Goal: Transaction & Acquisition: Purchase product/service

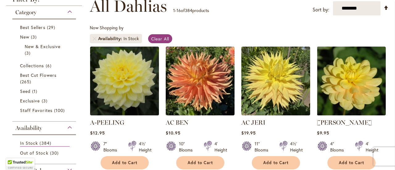
scroll to position [95, 0]
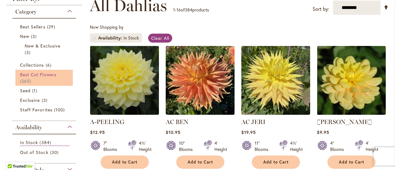
click at [46, 76] on span "Best Cut Flowers" at bounding box center [38, 75] width 36 height 6
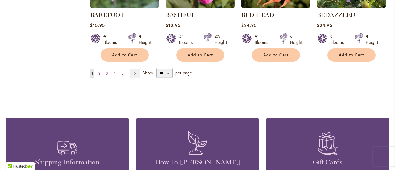
scroll to position [591, 0]
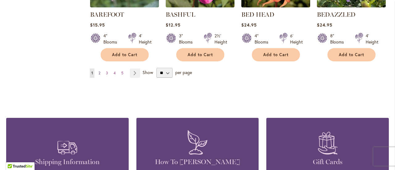
click at [100, 73] on link "Page 2" at bounding box center [99, 73] width 5 height 9
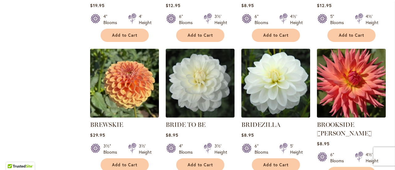
scroll to position [490, 0]
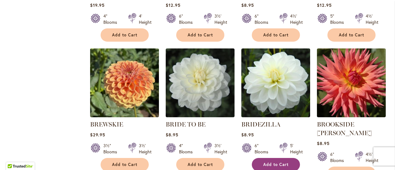
click at [267, 162] on span "Add to Cart" at bounding box center [275, 164] width 25 height 5
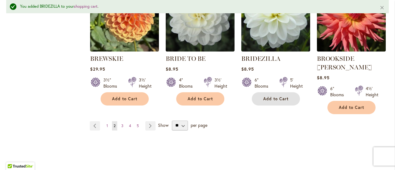
scroll to position [620, 0]
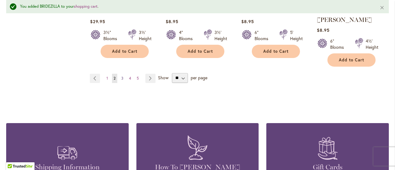
click at [121, 76] on span "3" at bounding box center [122, 78] width 2 height 5
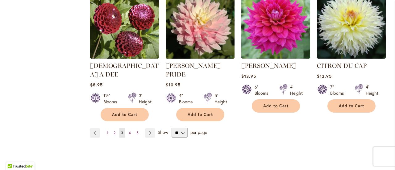
scroll to position [549, 0]
click at [129, 130] on span "4" at bounding box center [130, 132] width 2 height 5
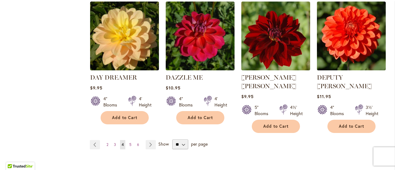
scroll to position [595, 0]
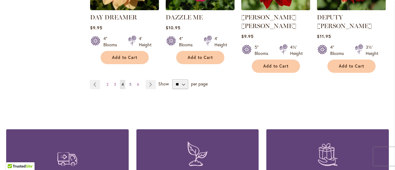
click at [129, 82] on span "5" at bounding box center [130, 84] width 2 height 5
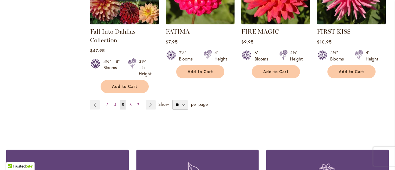
scroll to position [601, 0]
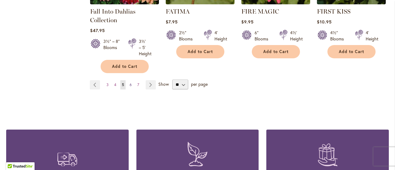
click at [130, 85] on span "6" at bounding box center [131, 84] width 2 height 5
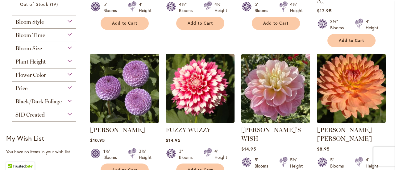
scroll to position [262, 0]
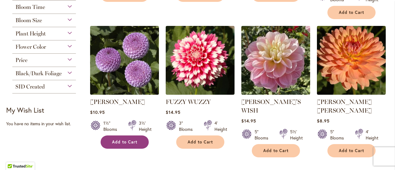
click at [114, 135] on button "Add to Cart" at bounding box center [125, 141] width 48 height 13
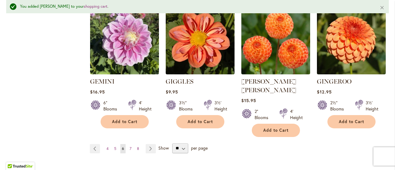
scroll to position [576, 0]
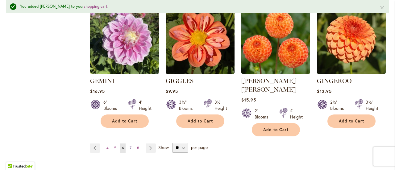
click at [128, 144] on link "Page 7" at bounding box center [130, 148] width 5 height 9
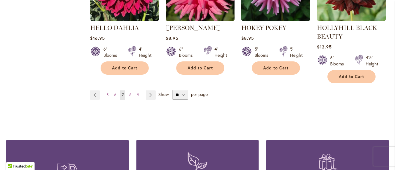
scroll to position [607, 0]
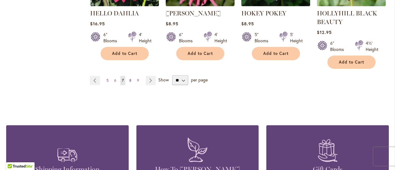
click at [128, 80] on link "Page 8" at bounding box center [130, 80] width 5 height 9
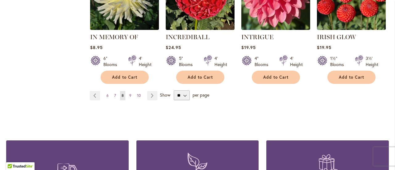
scroll to position [549, 0]
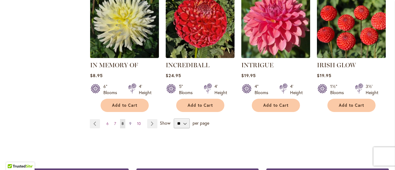
click at [130, 121] on span "9" at bounding box center [130, 123] width 2 height 5
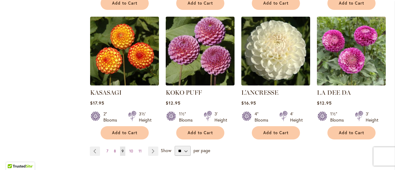
scroll to position [531, 0]
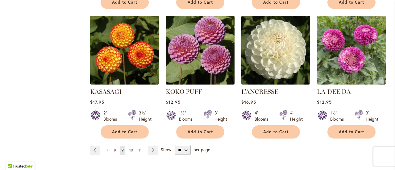
click at [129, 148] on span "10" at bounding box center [131, 150] width 4 height 5
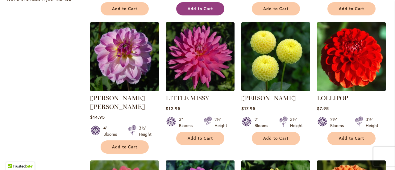
scroll to position [387, 0]
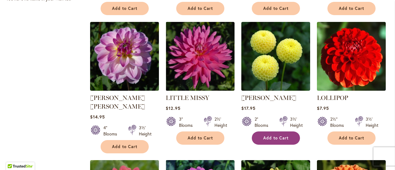
click at [269, 135] on span "Add to Cart" at bounding box center [275, 137] width 25 height 5
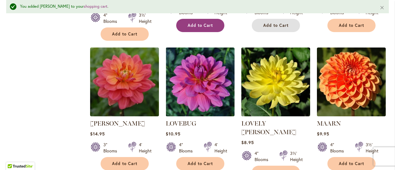
scroll to position [558, 0]
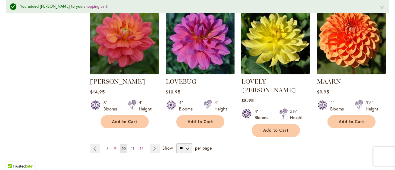
click at [132, 146] on span "11" at bounding box center [132, 148] width 3 height 5
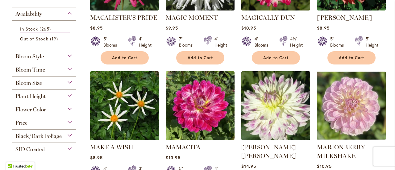
scroll to position [199, 0]
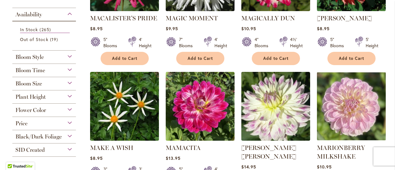
click at [70, 82] on div "Bloom Size" at bounding box center [44, 82] width 64 height 10
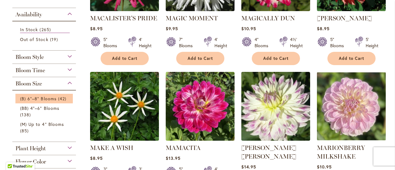
click at [52, 101] on li "(B) 6"–8" Blooms 42 items" at bounding box center [43, 99] width 57 height 10
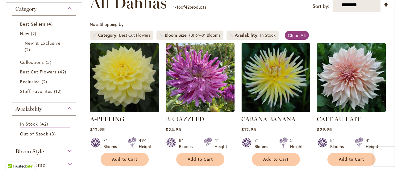
scroll to position [74, 0]
